Goal: Ask a question

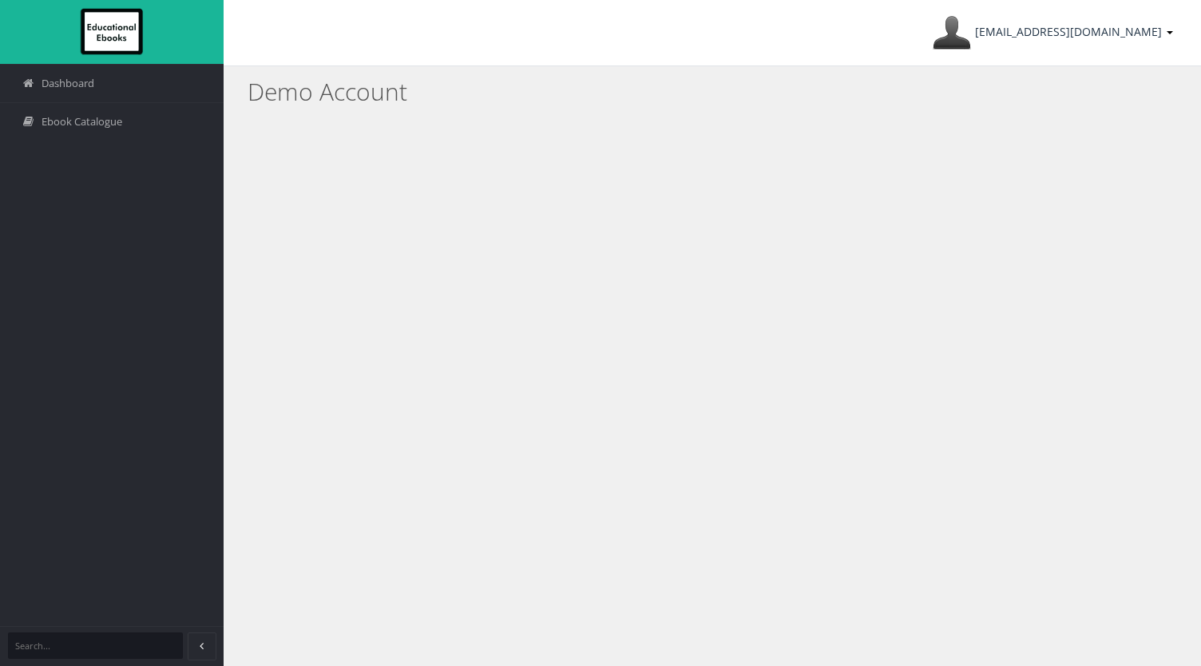
click at [1142, 25] on span "educationaldemo24@outlook.com" at bounding box center [1068, 31] width 187 height 15
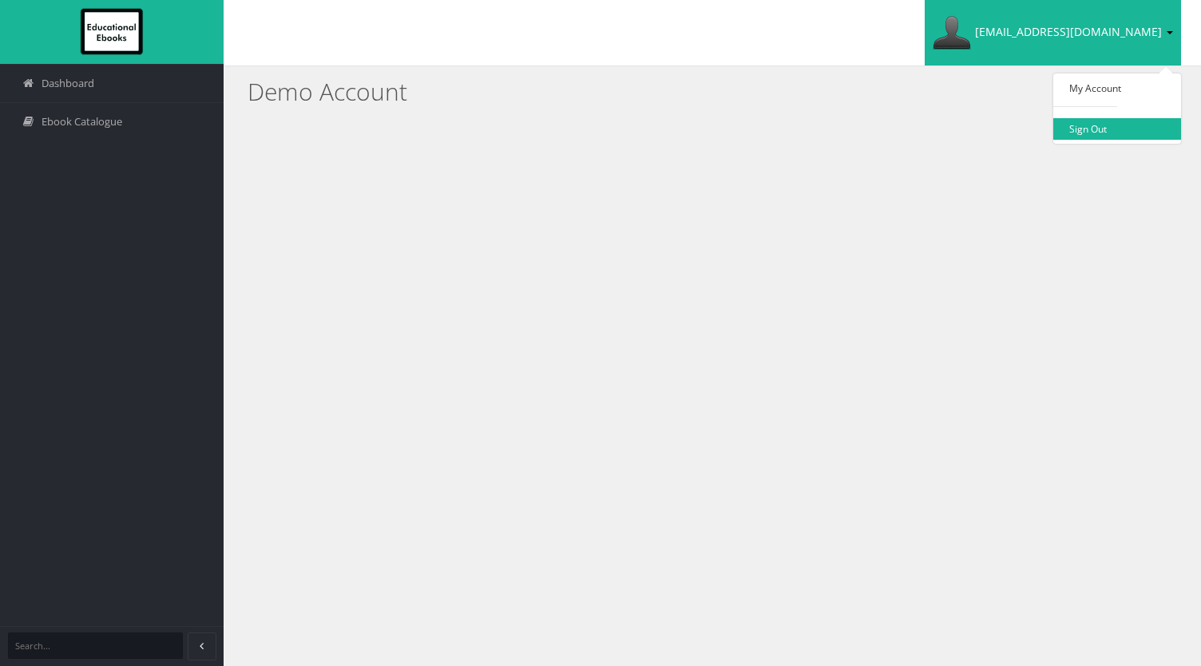
click at [1119, 136] on link "Sign Out" at bounding box center [1117, 129] width 128 height 22
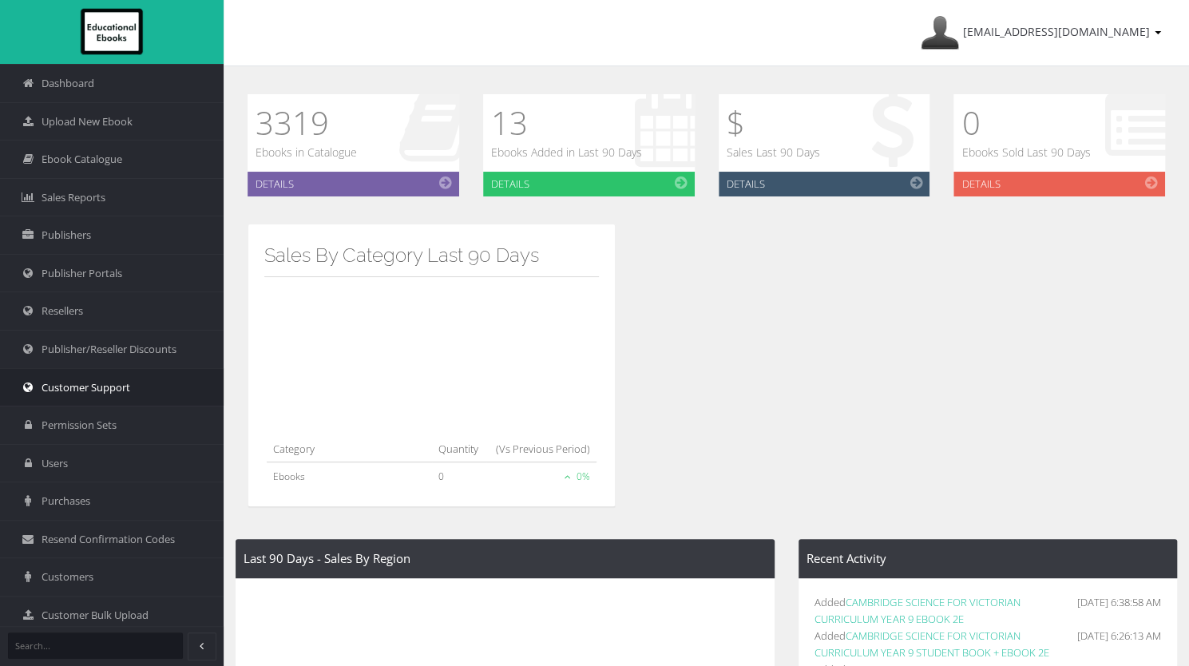
click at [86, 384] on span "Customer Support" at bounding box center [86, 387] width 89 height 15
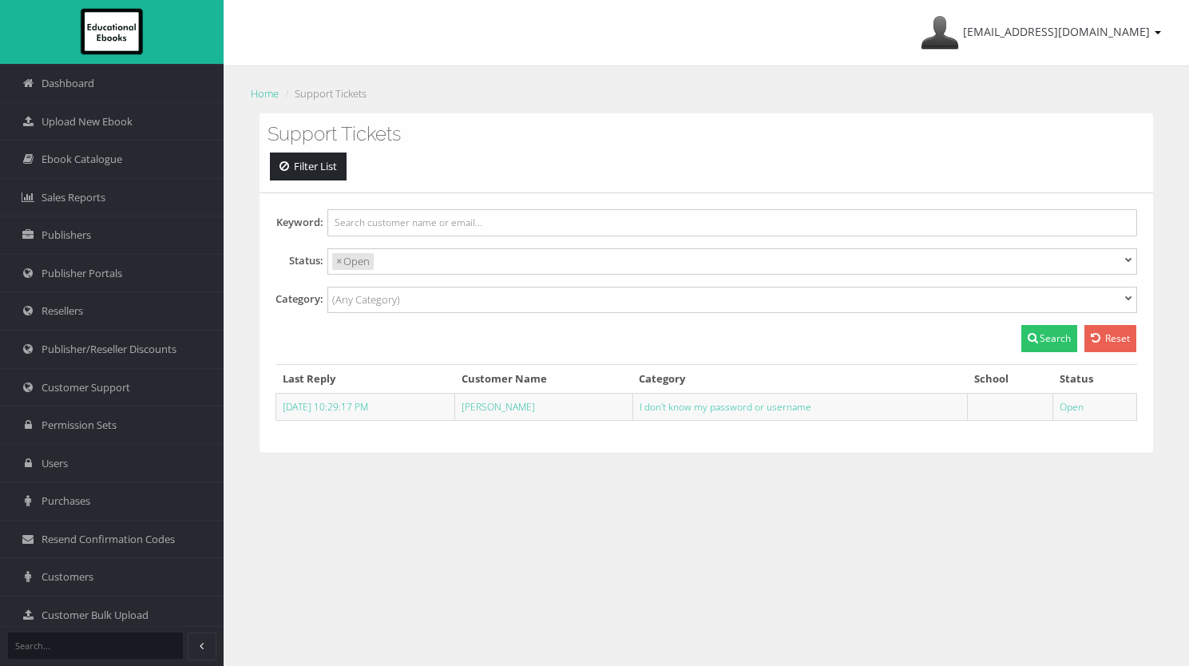
select select
